Goal: Information Seeking & Learning: Learn about a topic

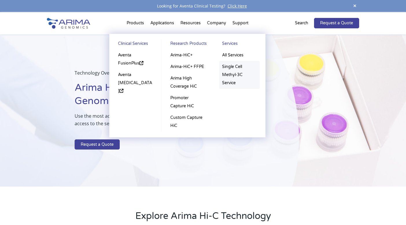
click at [228, 66] on link "Single Cell Methyl-3C Service" at bounding box center [239, 75] width 40 height 28
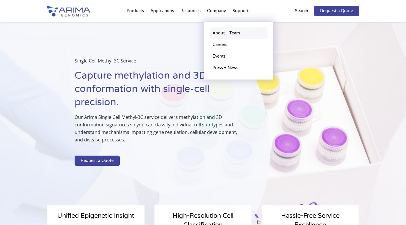
click at [224, 33] on link "About + Team" at bounding box center [238, 33] width 58 height 12
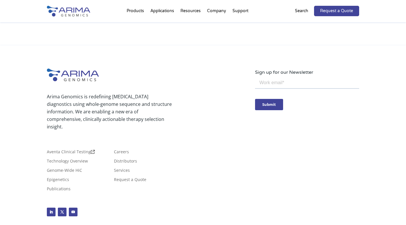
scroll to position [1047, 0]
click at [119, 159] on link "Distributors" at bounding box center [125, 162] width 23 height 6
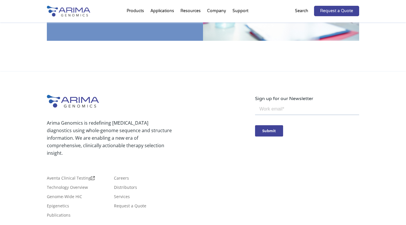
scroll to position [625, 0]
click at [63, 204] on link "Epigenetics" at bounding box center [58, 207] width 22 height 6
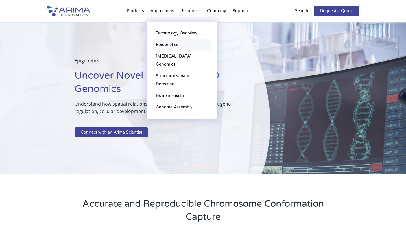
click at [166, 45] on link "Epigenetics" at bounding box center [182, 45] width 58 height 12
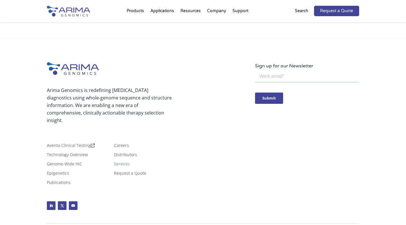
scroll to position [1217, 0]
